Goal: Information Seeking & Learning: Find specific page/section

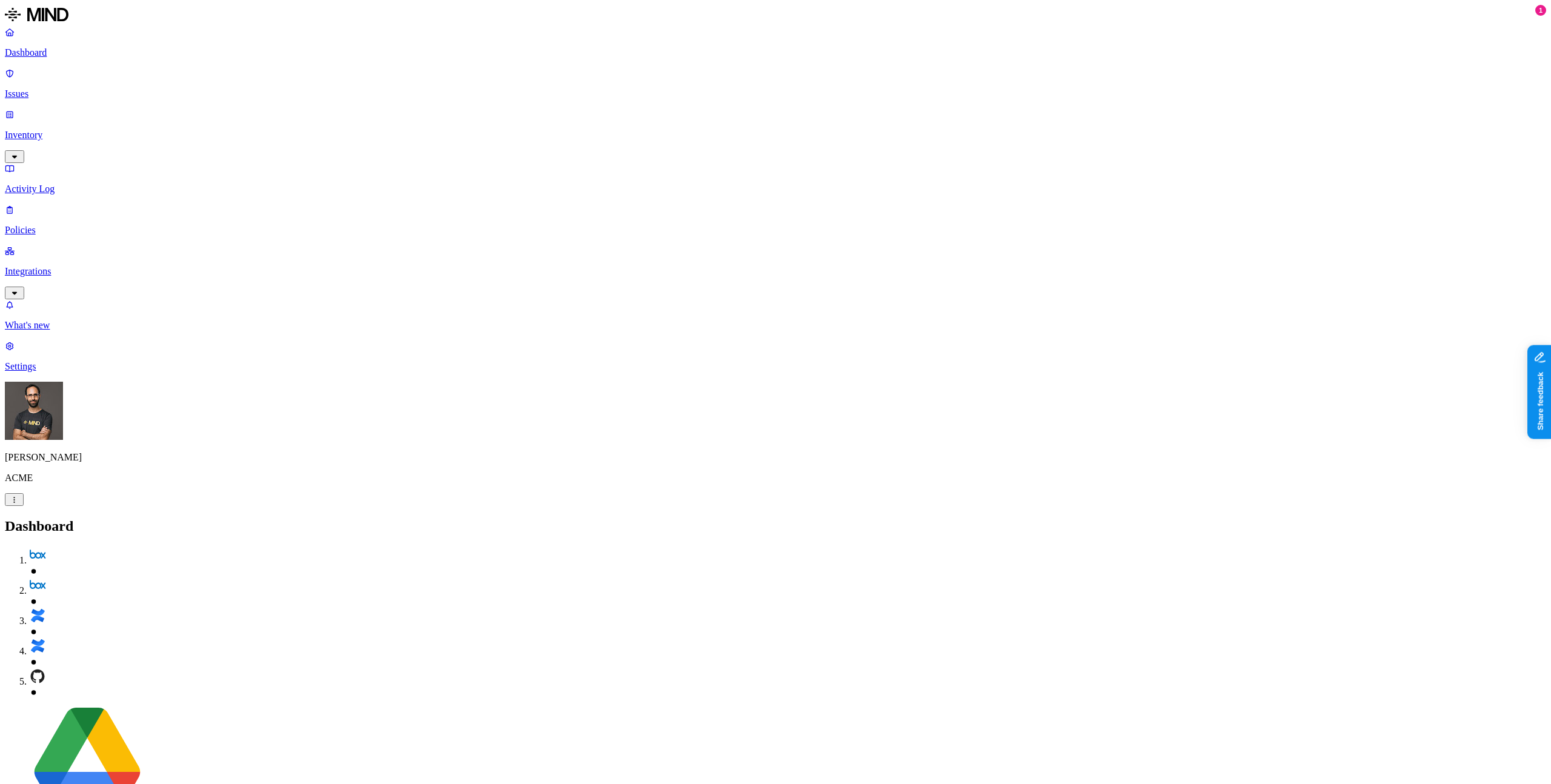
click at [71, 130] on p "Inventory" at bounding box center [776, 135] width 1542 height 11
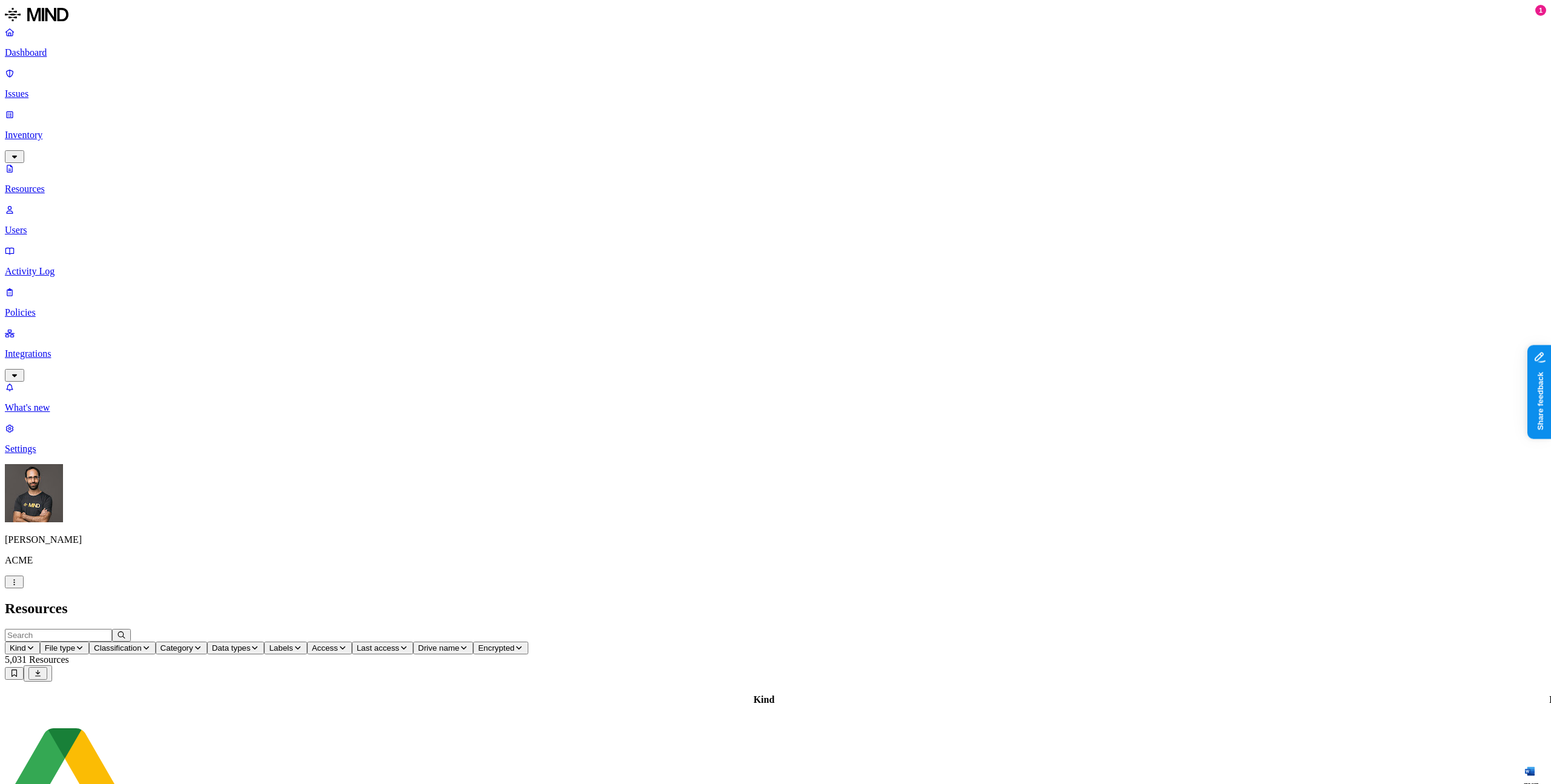
click at [84, 644] on icon "button" at bounding box center [79, 648] width 9 height 7
type input "dicom"
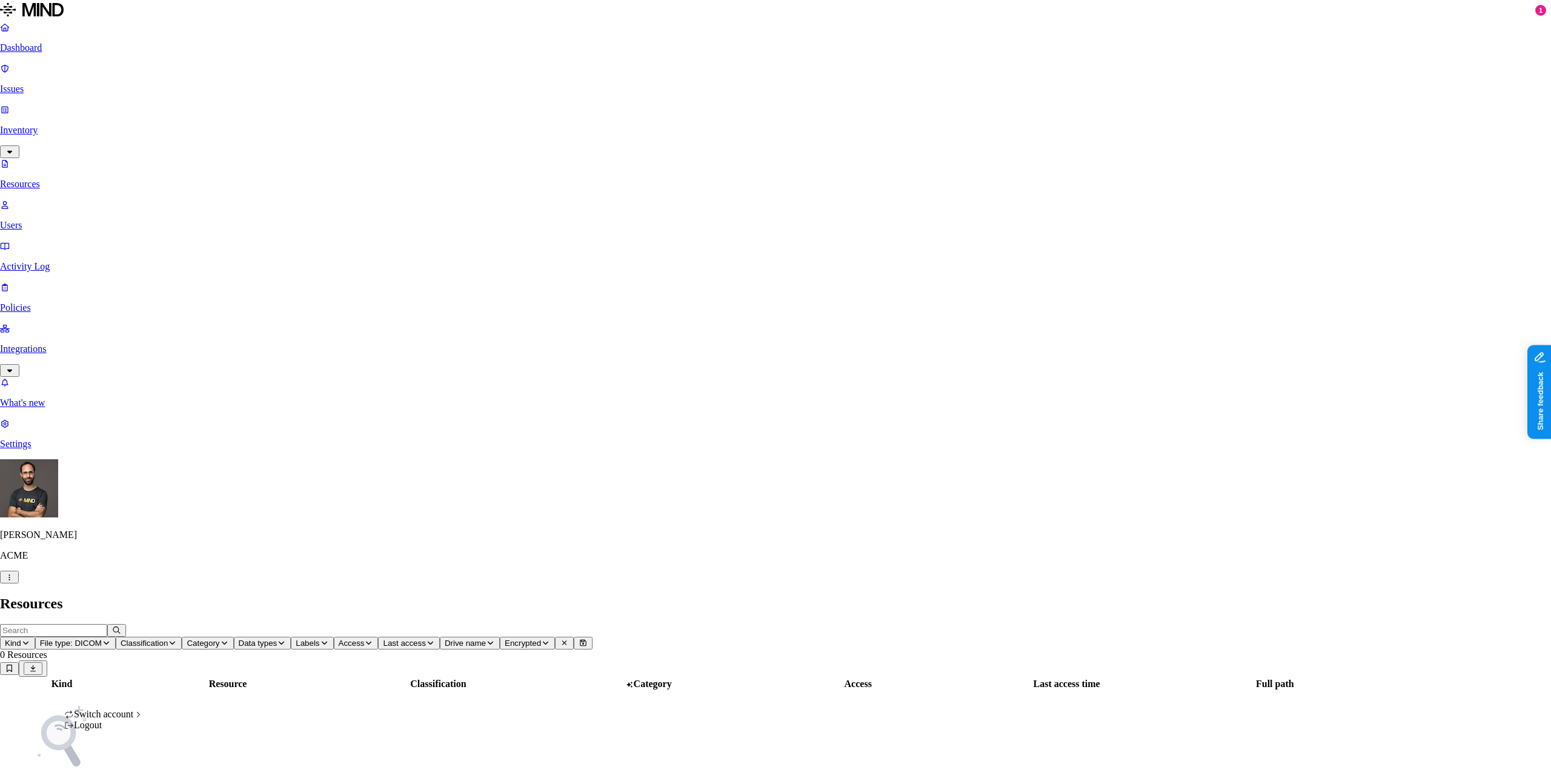
click at [119, 771] on html "Dashboard Issues Inventory Resources Users Activity Log Policies Integrations W…" at bounding box center [775, 422] width 1551 height 844
click at [352, 613] on html "Dashboard Issues Inventory Resources Users Activity Log Policies Integrations W…" at bounding box center [775, 422] width 1551 height 844
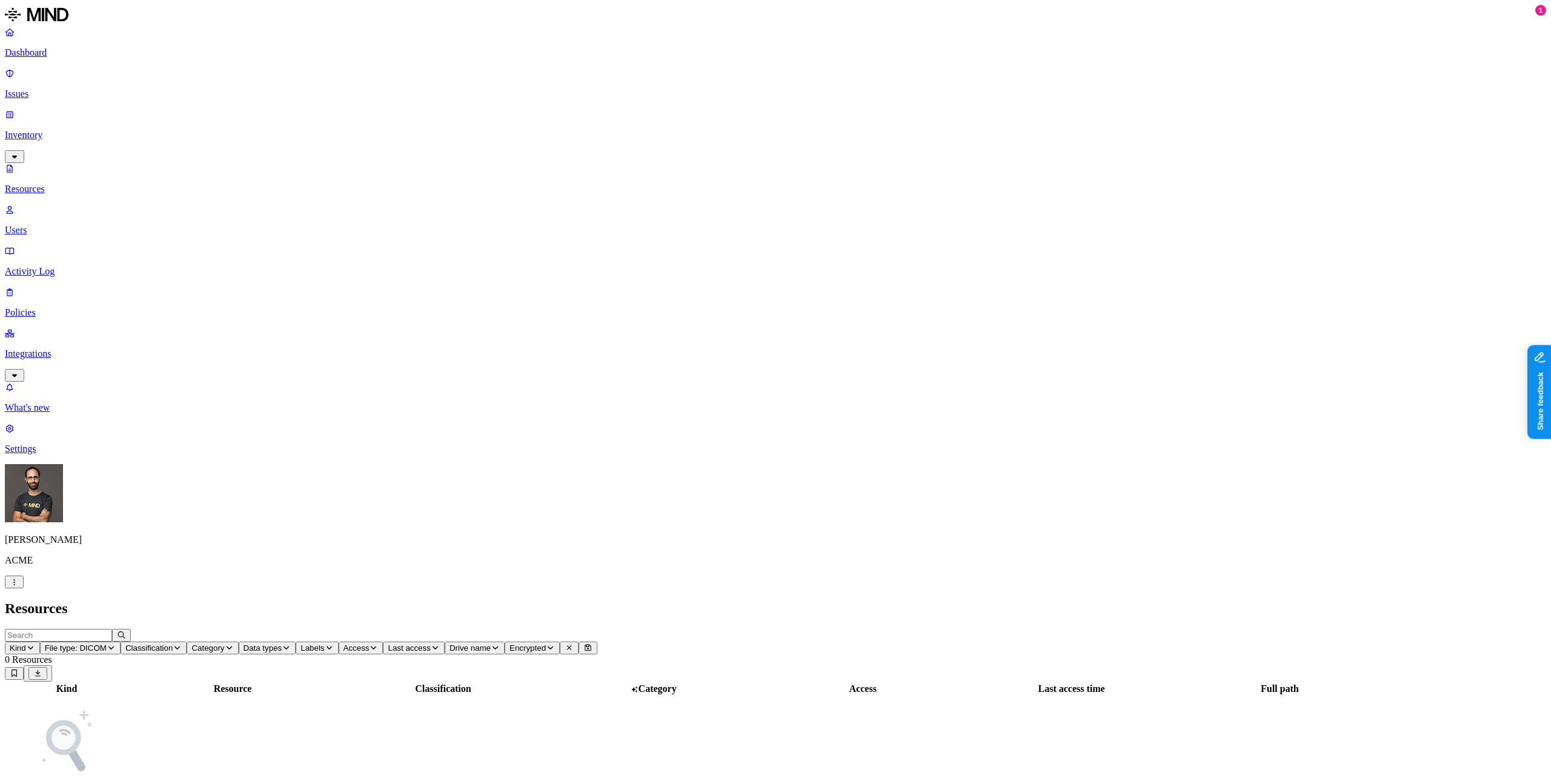
click at [120, 772] on html "Dashboard Issues Inventory Resources Users Activity Log Policies Integrations W…" at bounding box center [775, 424] width 1551 height 848
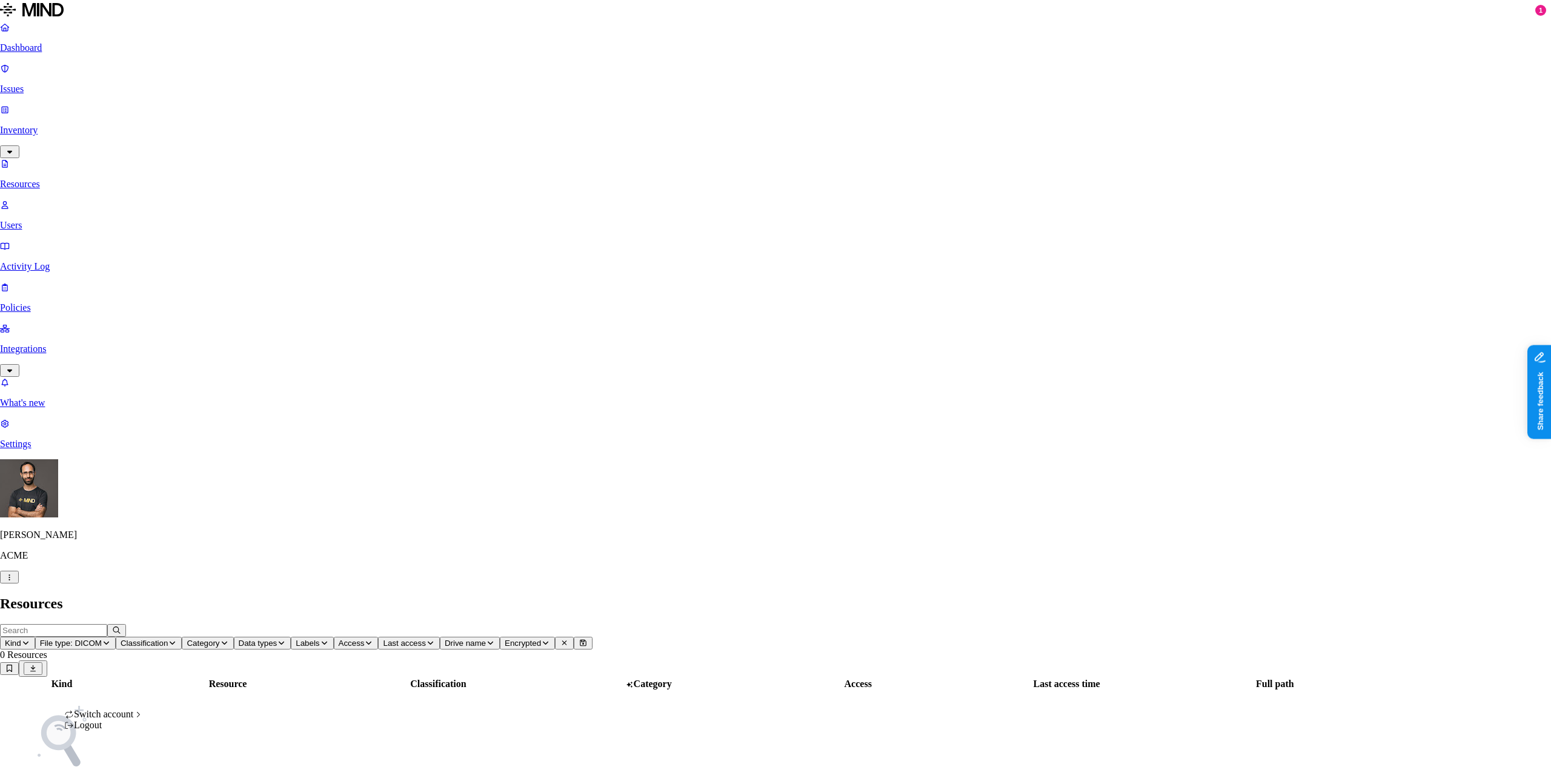
click at [131, 730] on div "Logout" at bounding box center [104, 725] width 79 height 11
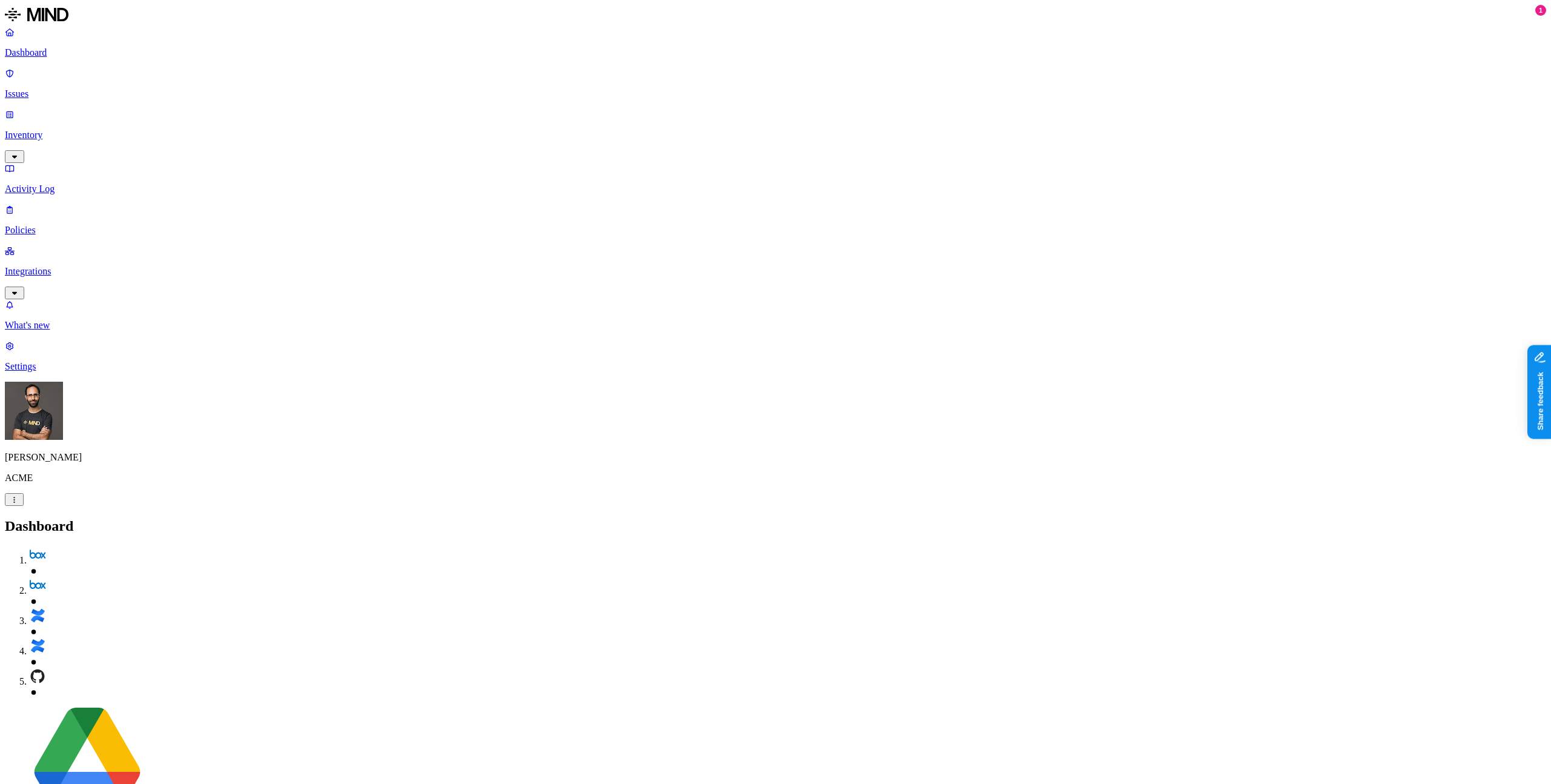
click at [86, 109] on link "Inventory" at bounding box center [776, 135] width 1542 height 52
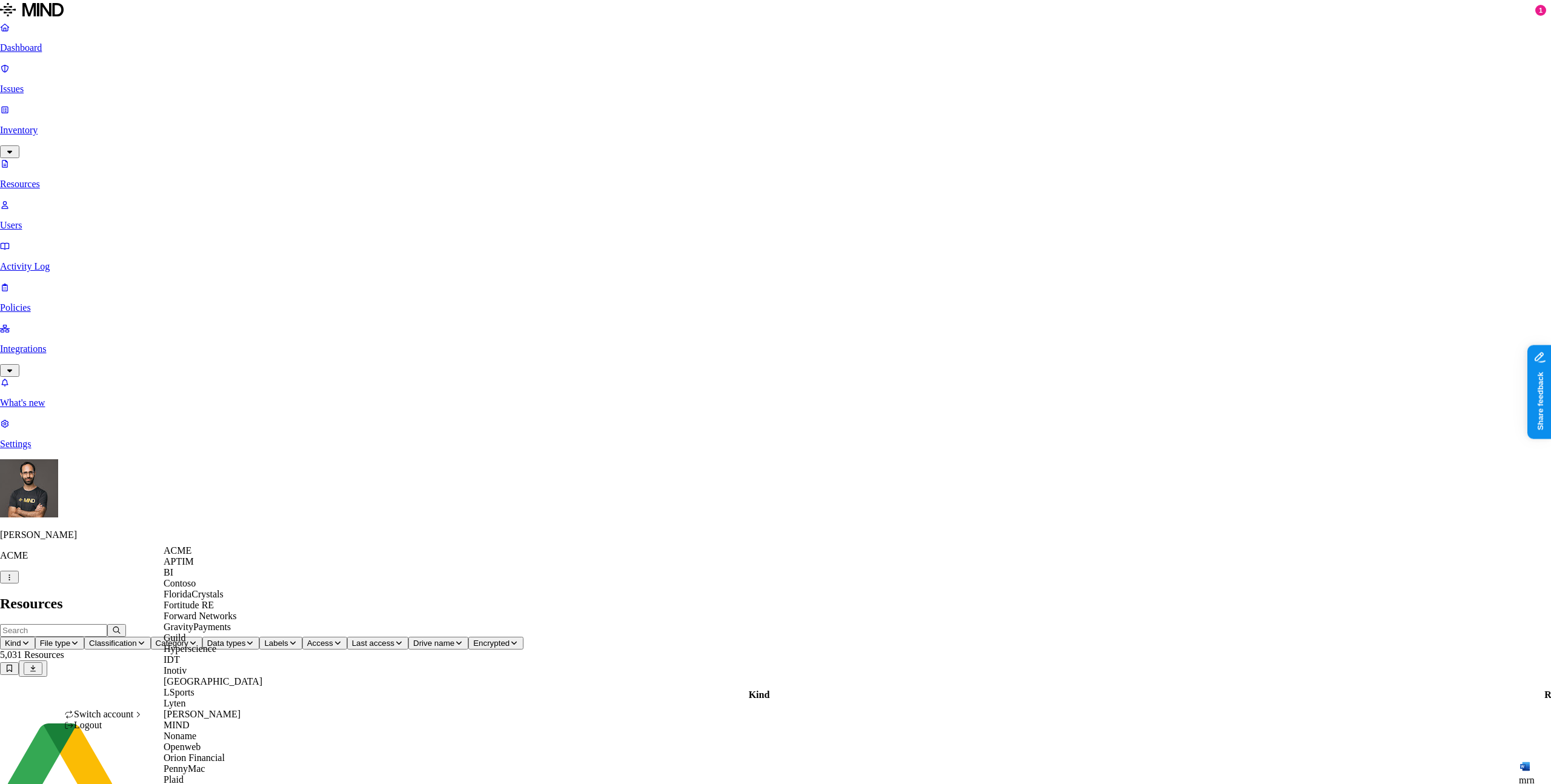
scroll to position [448, 0]
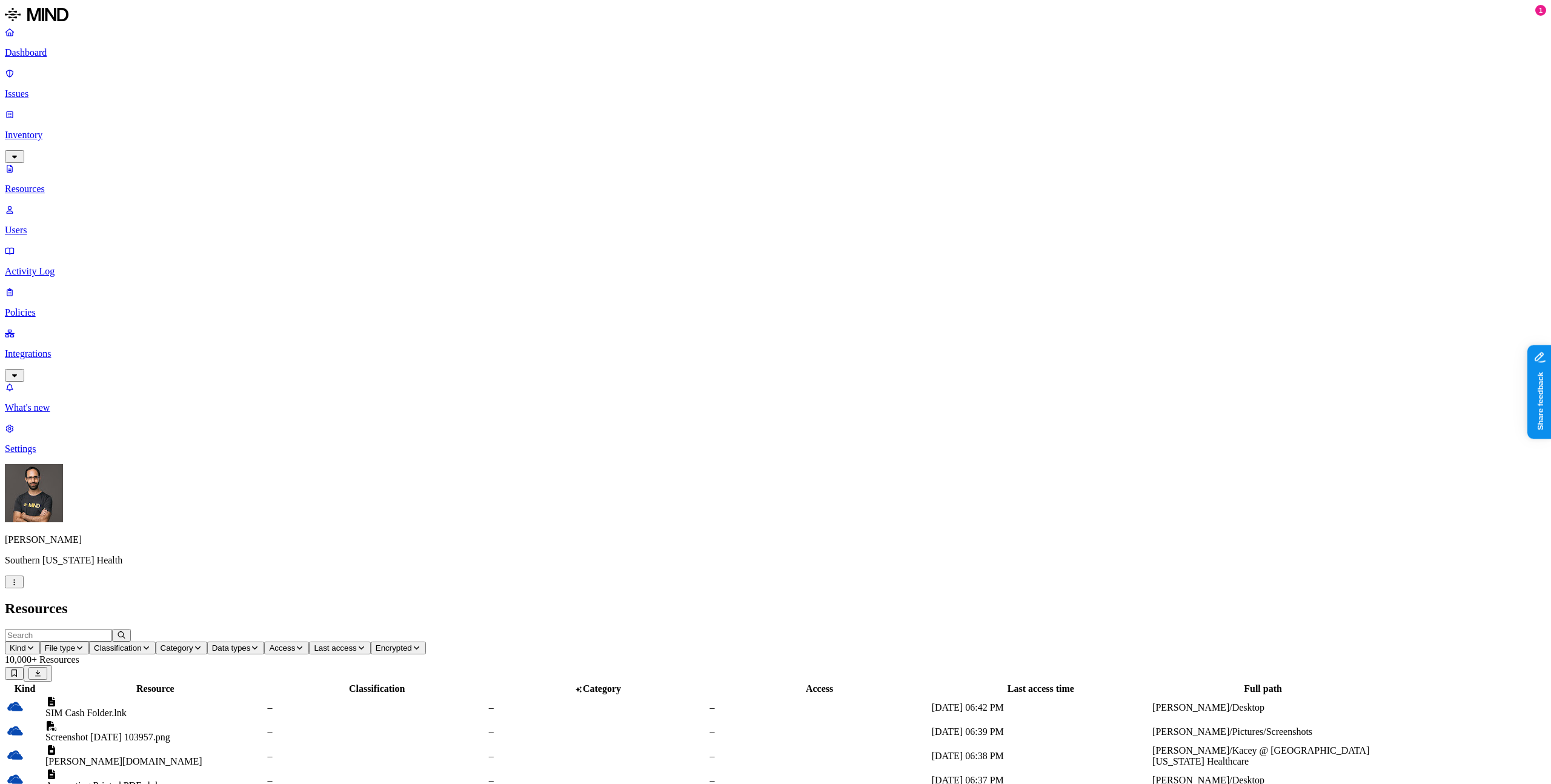
click at [84, 644] on icon "button" at bounding box center [79, 648] width 9 height 7
type input "dicom"
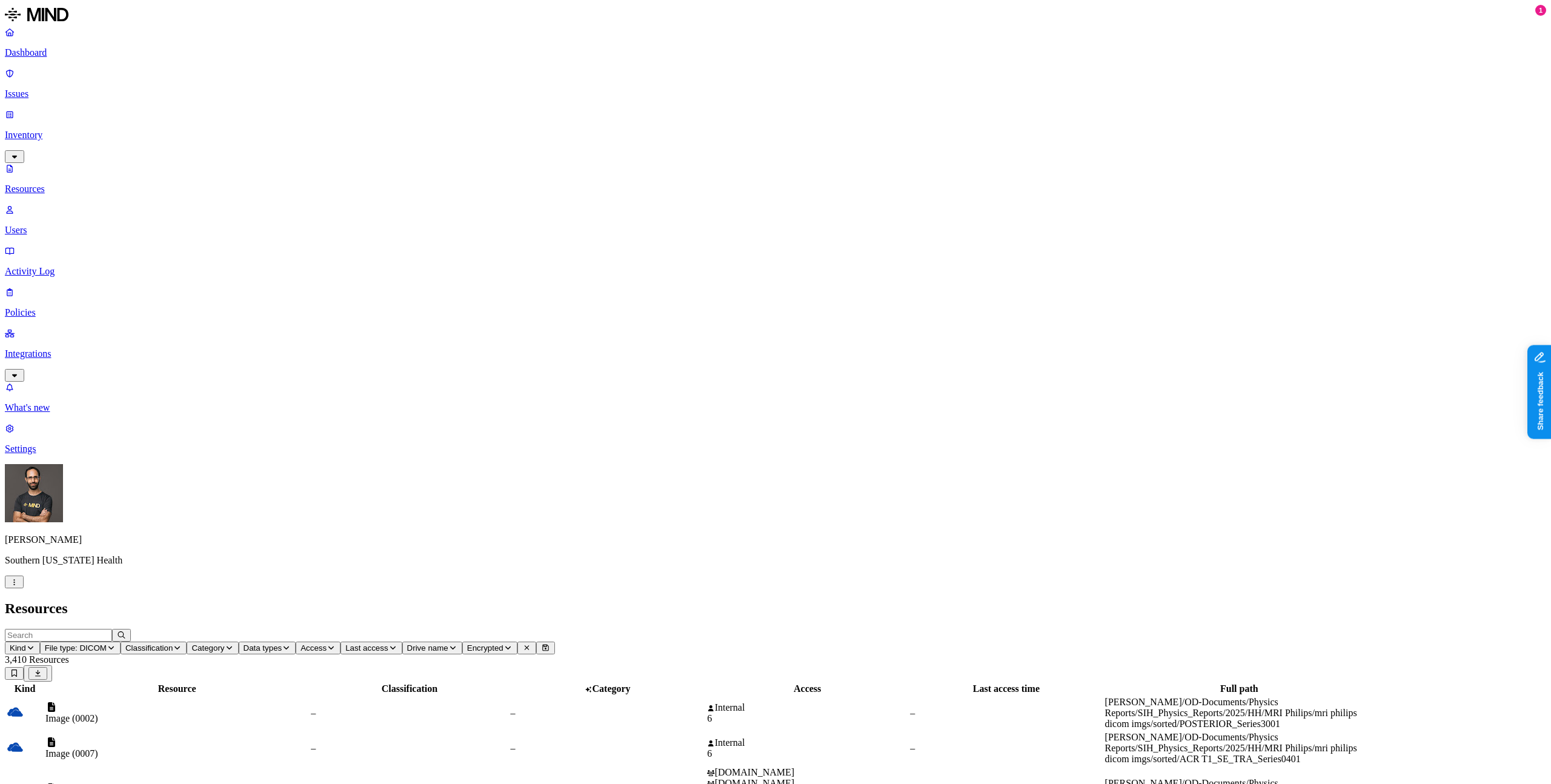
click at [334, 600] on h2 "Resources" at bounding box center [776, 608] width 1542 height 16
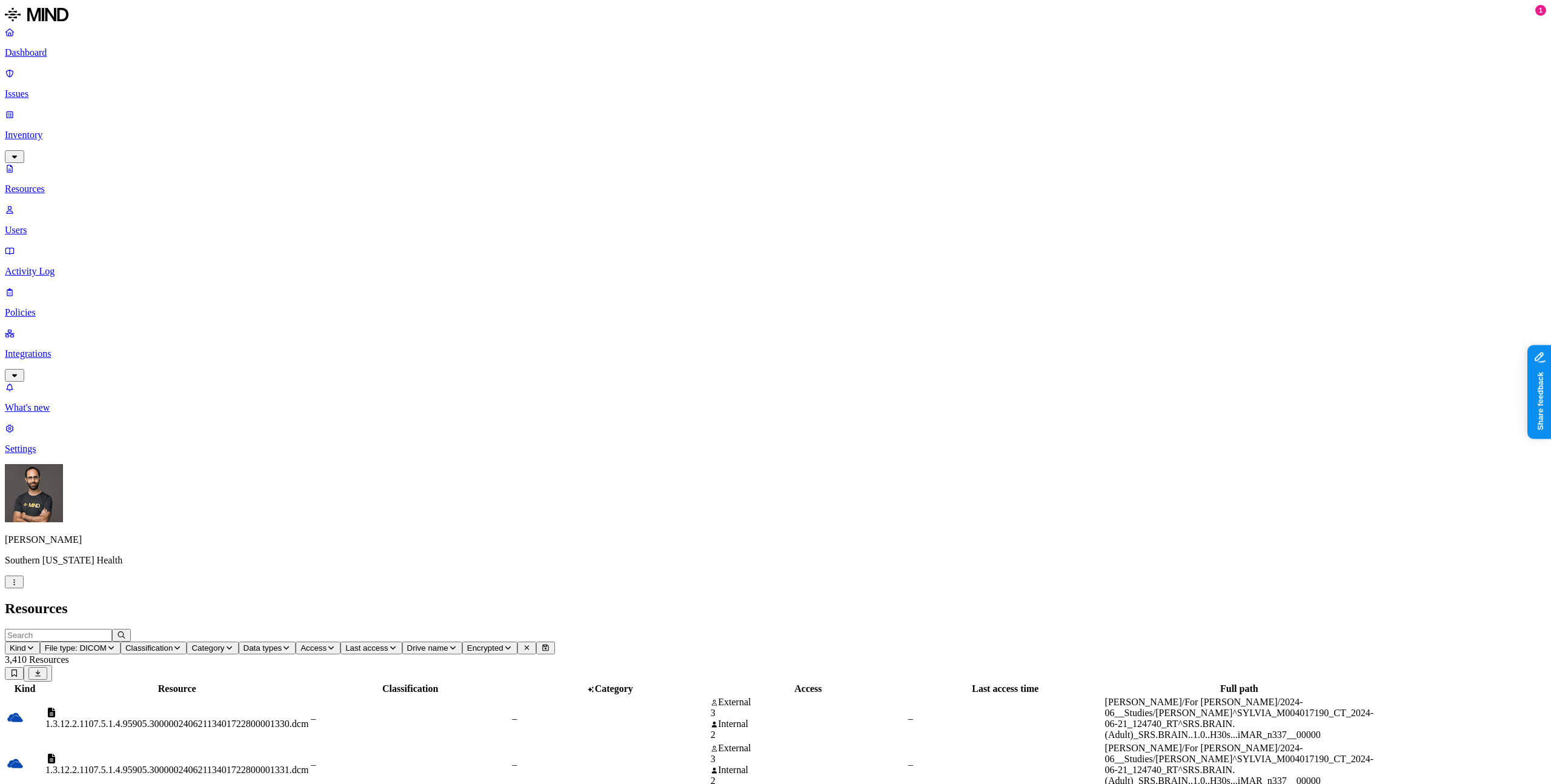
click at [567, 600] on h2 "Resources" at bounding box center [776, 608] width 1542 height 16
click at [106, 643] on span "File type: DICOM" at bounding box center [76, 648] width 62 height 9
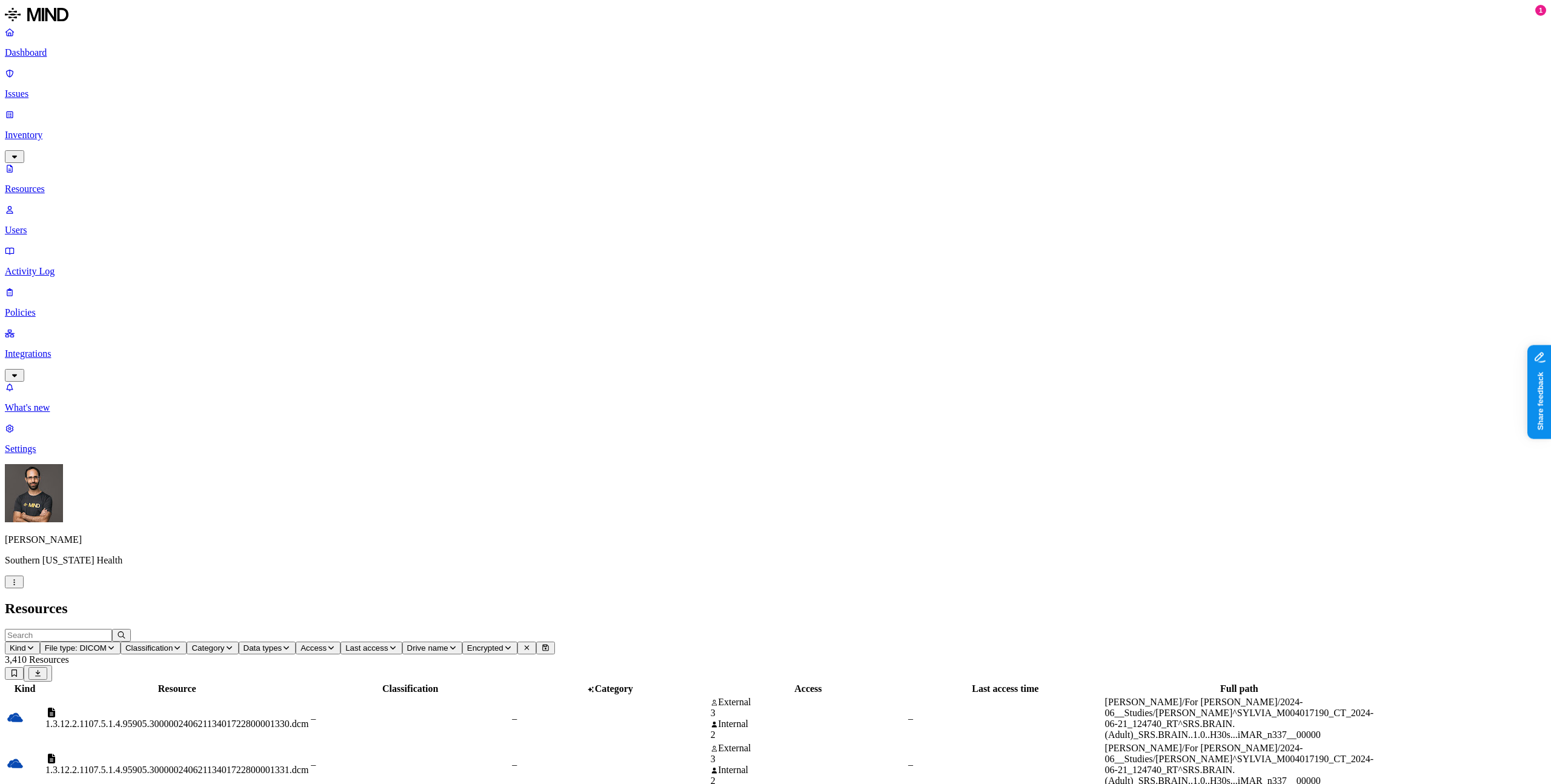
click at [106, 643] on span "File type: DICOM" at bounding box center [76, 648] width 62 height 9
type input "hl7"
type input "hea"
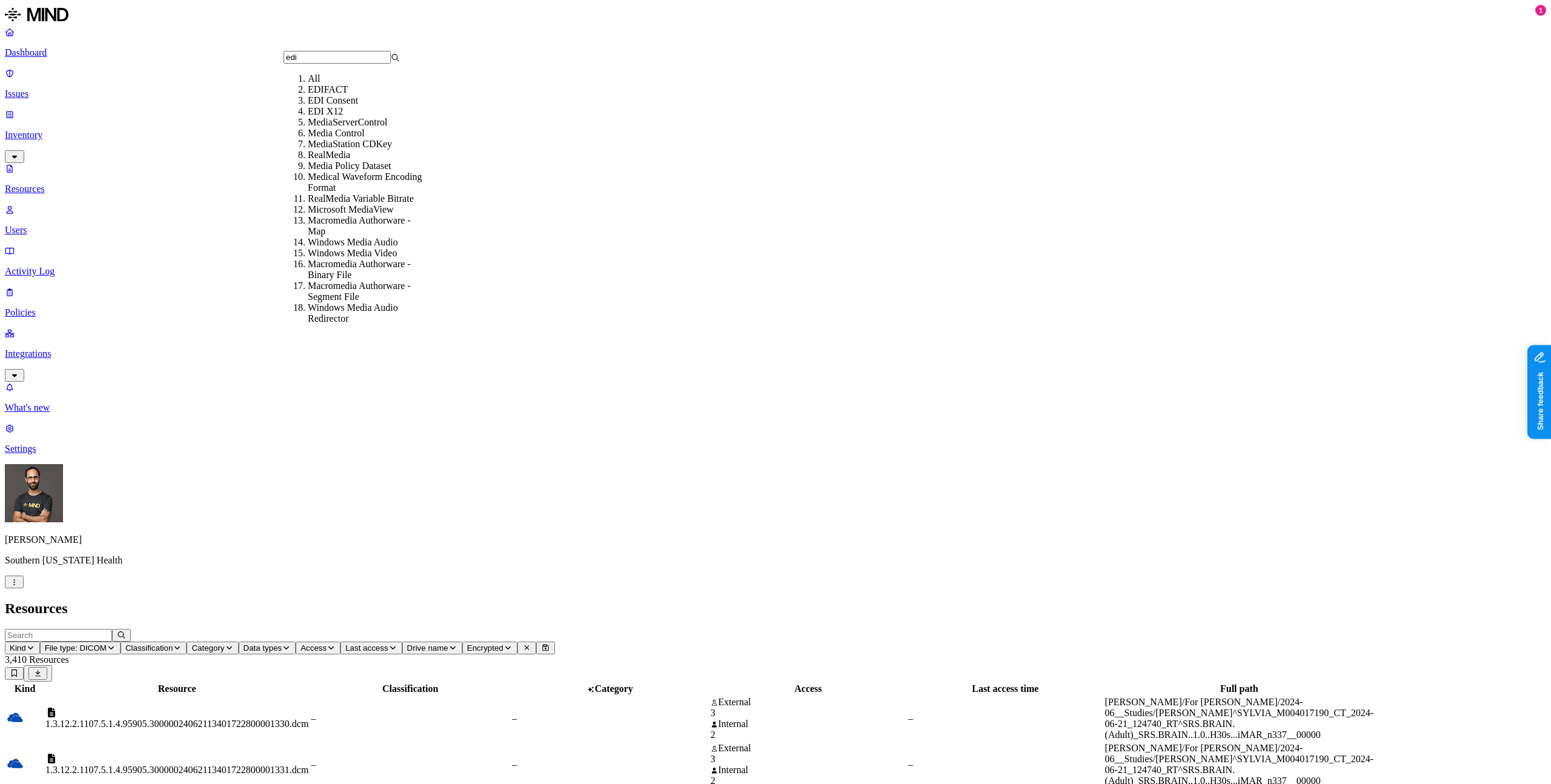
type input "edi"
click at [336, 117] on div "EDI X12" at bounding box center [366, 111] width 116 height 11
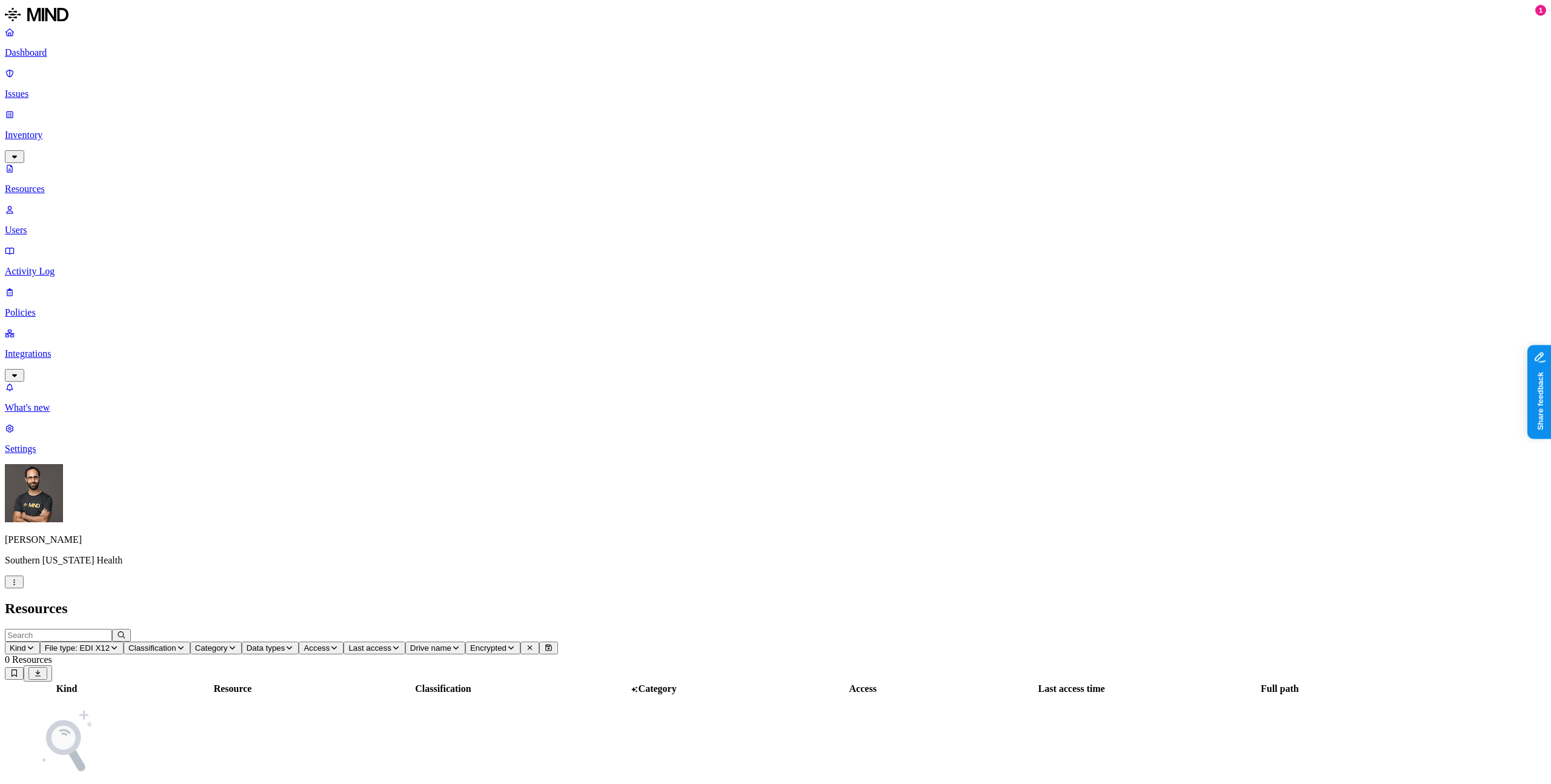
click at [188, 681] on div "Kind Resource Classification Category Access Last access time Full path No matc…" at bounding box center [776, 760] width 1542 height 158
click at [91, 387] on nav "Dashboard Issues Inventory Resources Users Activity Log Policies Integrations W…" at bounding box center [776, 240] width 1542 height 428
click at [605, 681] on div "Kind Resource Classification Category Access Last access time Full path No matc…" at bounding box center [776, 760] width 1542 height 158
click at [109, 413] on p "What's new" at bounding box center [776, 407] width 1542 height 11
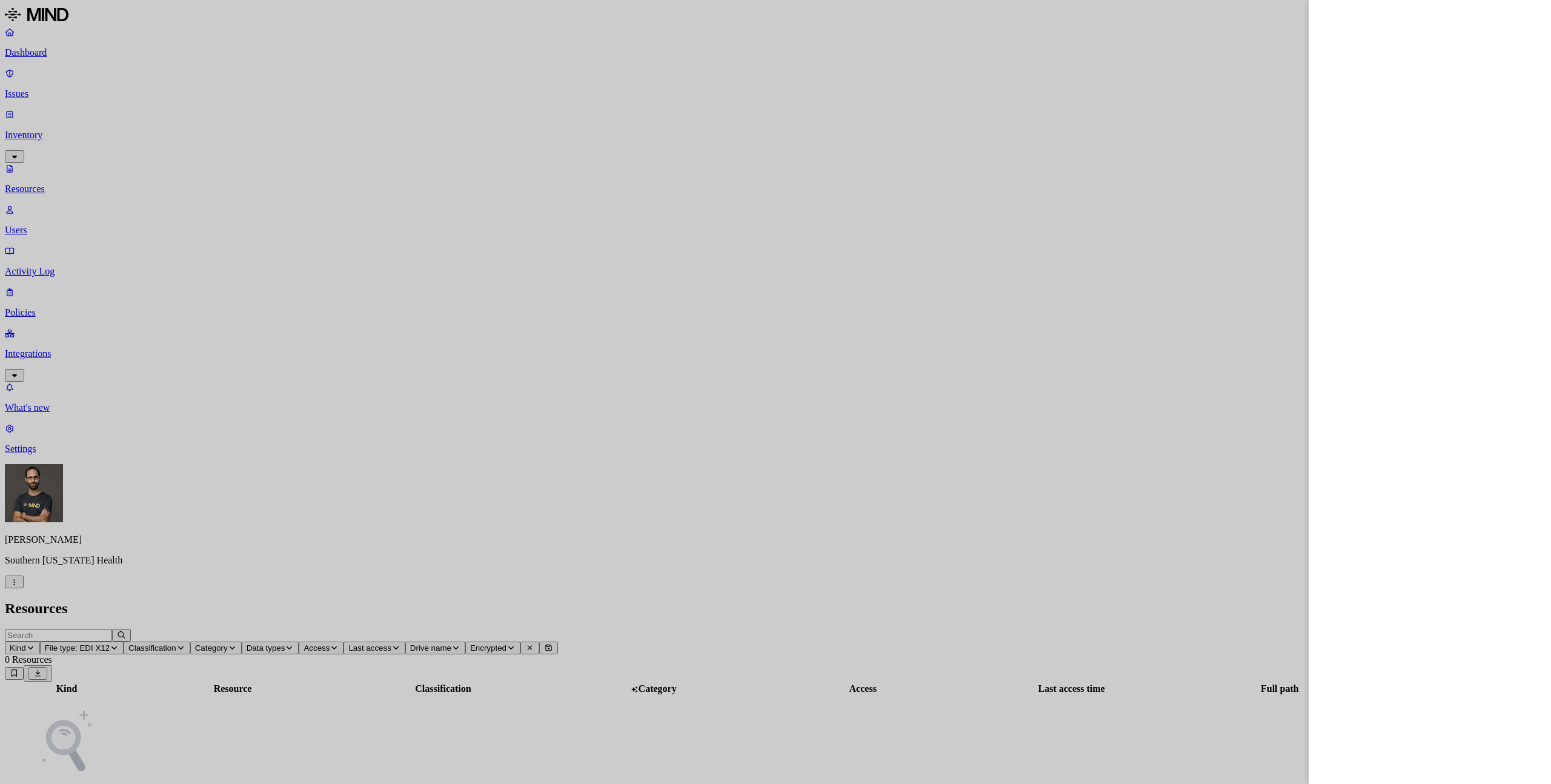
click at [1220, 166] on div at bounding box center [775, 392] width 1551 height 784
